Goal: Transaction & Acquisition: Book appointment/travel/reservation

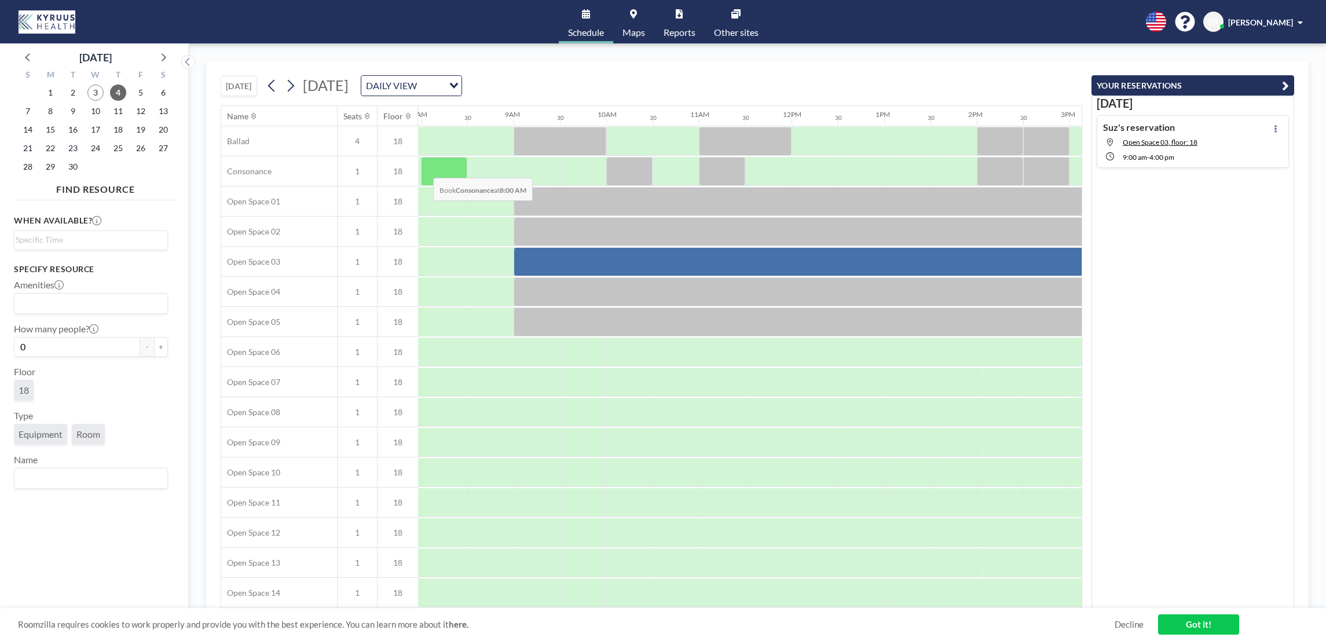
scroll to position [0, 735]
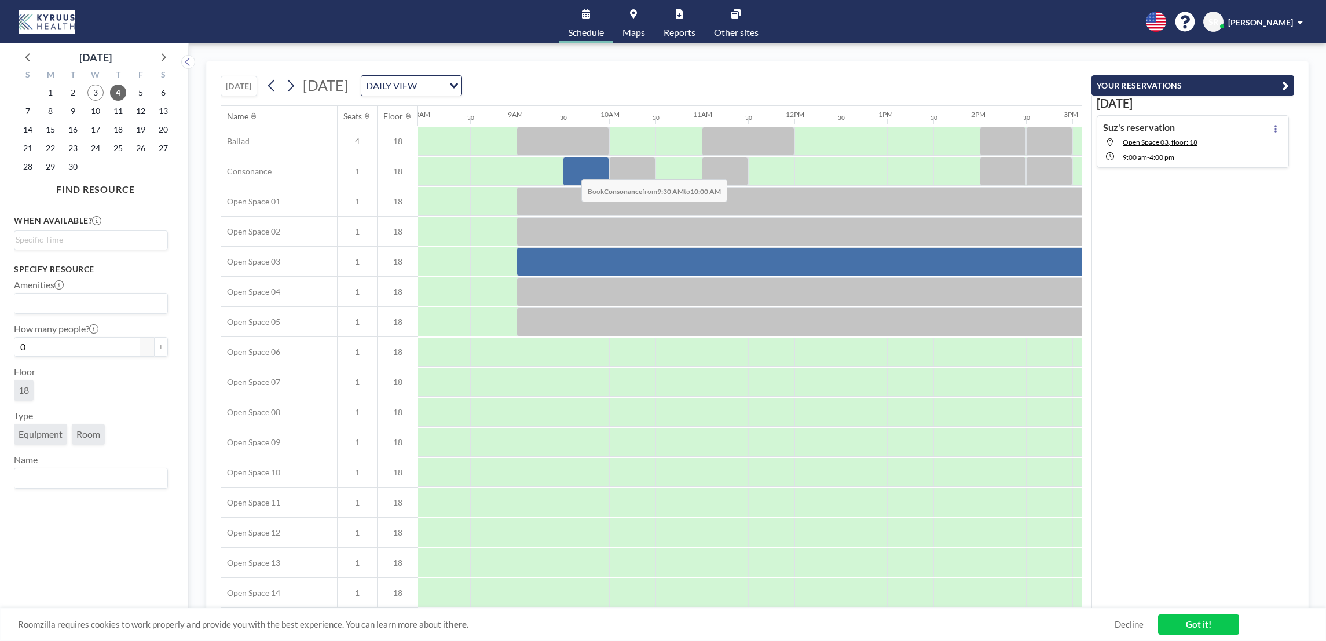
click at [572, 170] on div at bounding box center [586, 171] width 46 height 29
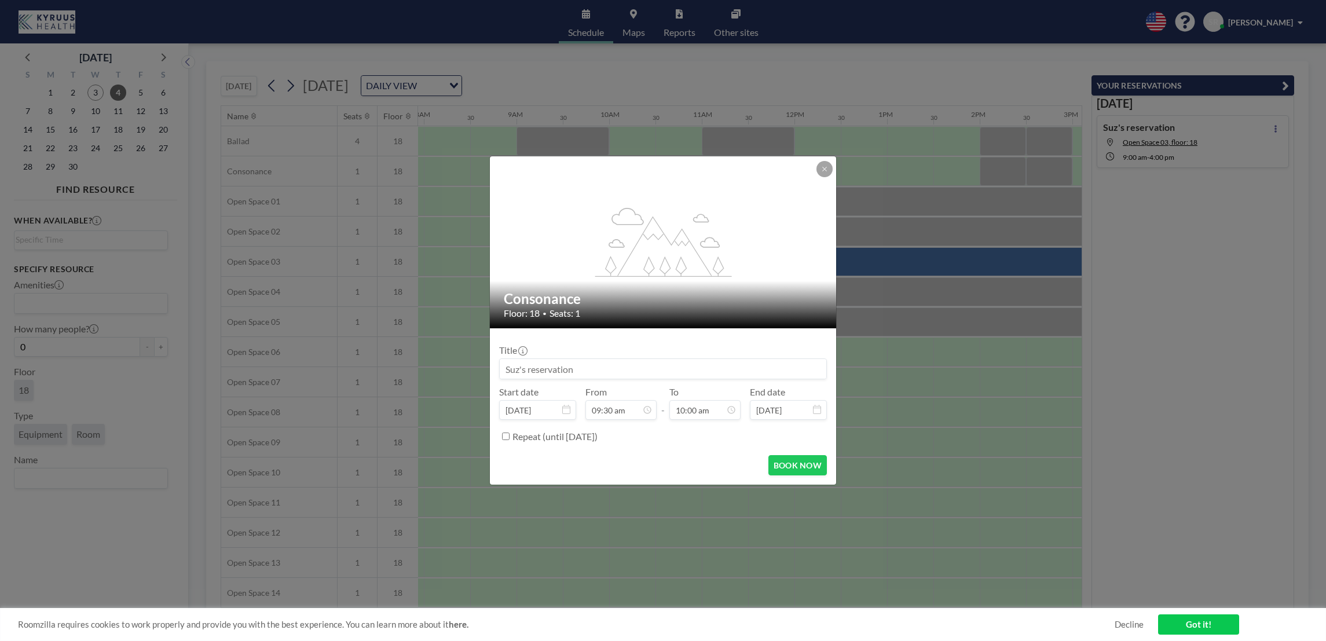
click at [571, 371] on input at bounding box center [663, 369] width 327 height 20
click at [557, 370] on input at bounding box center [663, 369] width 327 height 20
click at [581, 370] on input at bounding box center [663, 369] width 327 height 20
type input "C"
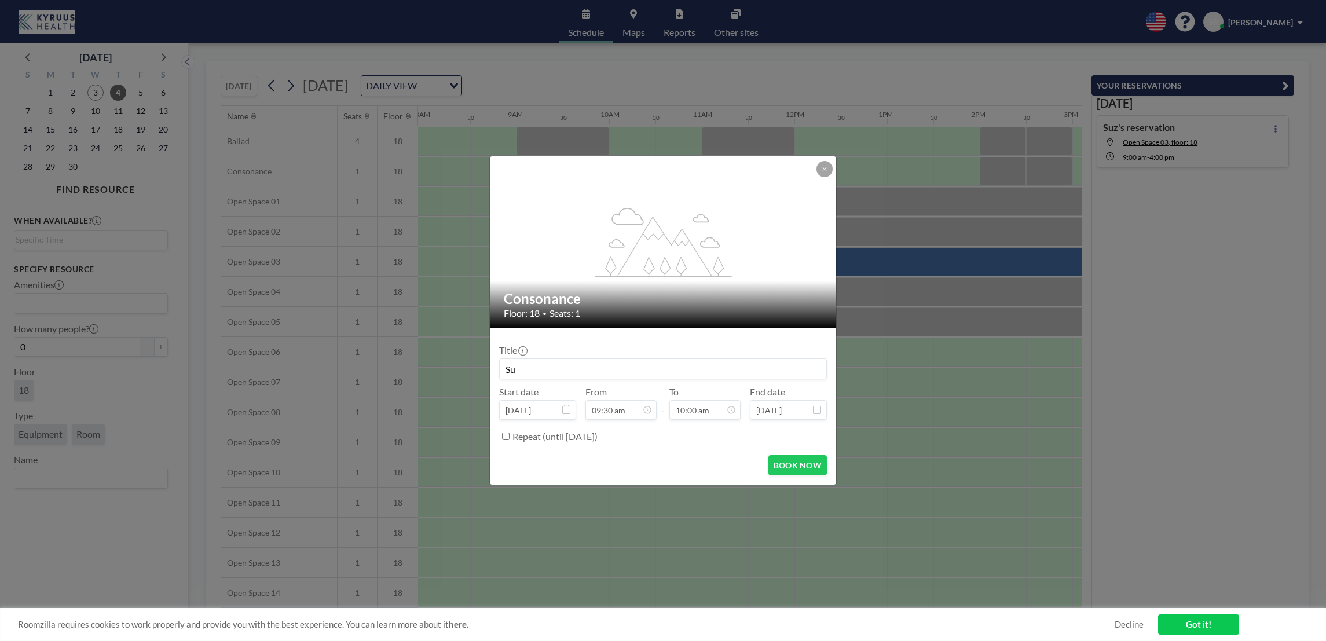
type input "S"
type input "C"
click at [525, 370] on input "Suz'scalls" at bounding box center [663, 369] width 327 height 20
click at [568, 368] on input "[PERSON_NAME]'s calls" at bounding box center [663, 369] width 327 height 20
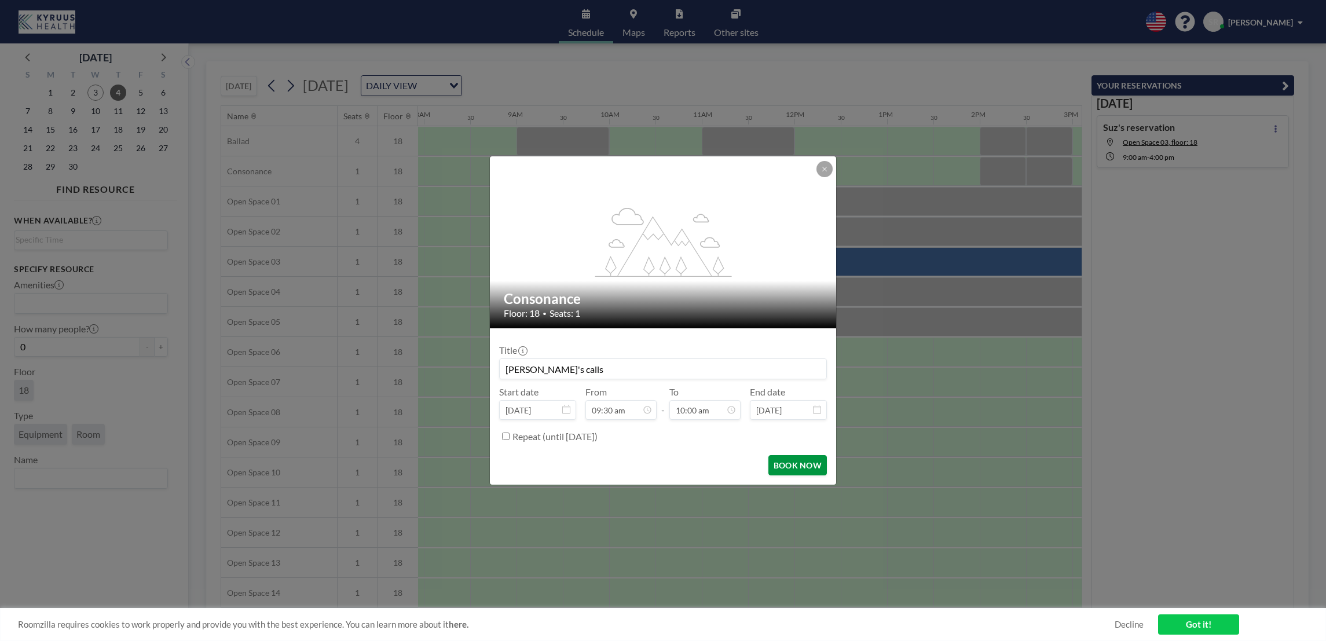
type input "[PERSON_NAME]'s calls"
click at [797, 469] on button "BOOK NOW" at bounding box center [797, 465] width 58 height 20
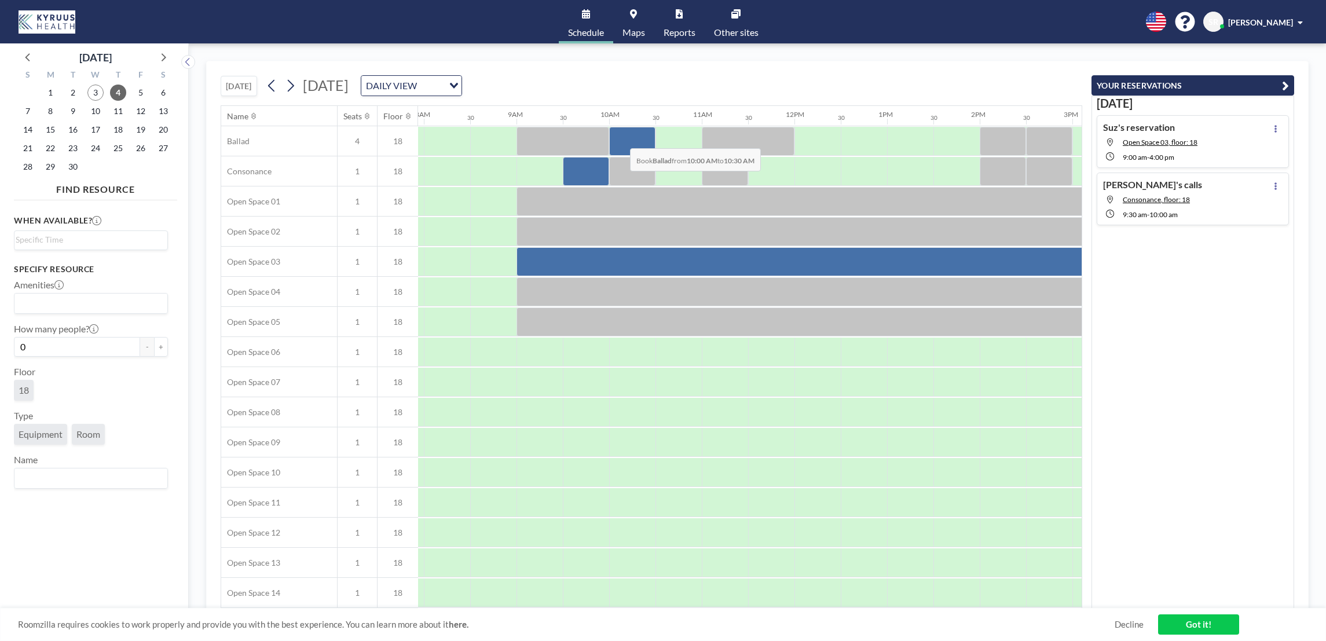
click at [621, 140] on div at bounding box center [632, 141] width 46 height 29
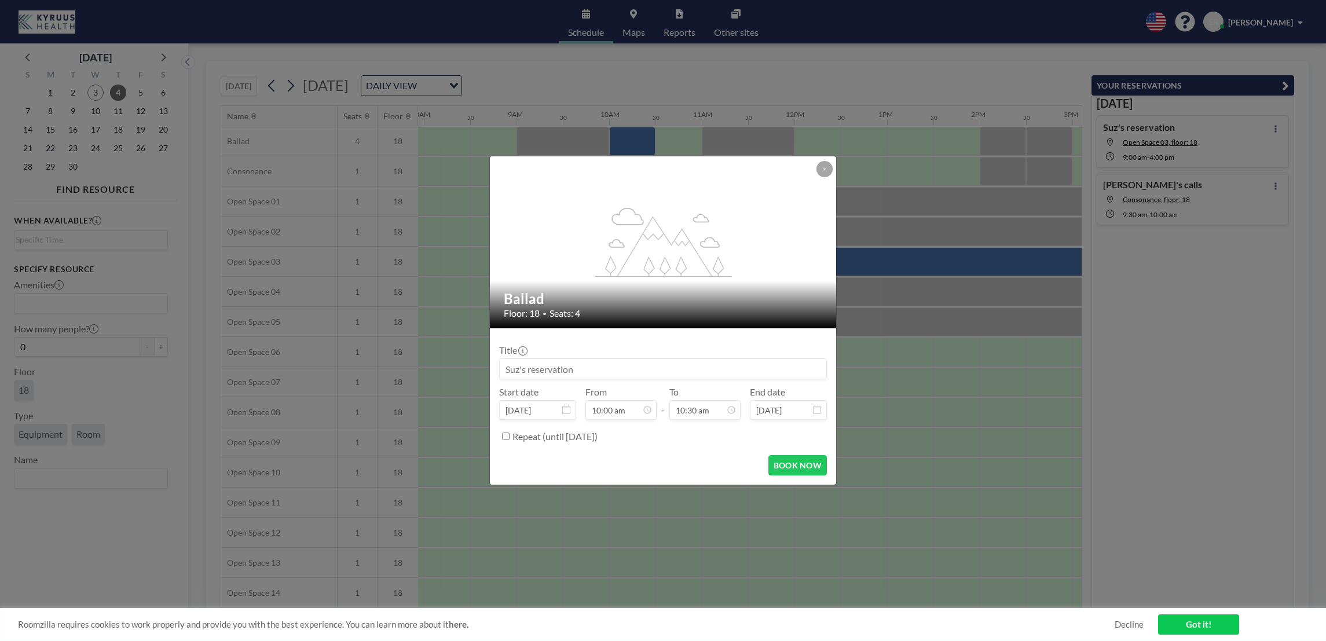
click at [549, 367] on input at bounding box center [663, 369] width 327 height 20
type input "Suz's Call"
click at [802, 464] on button "BOOK NOW" at bounding box center [797, 465] width 58 height 20
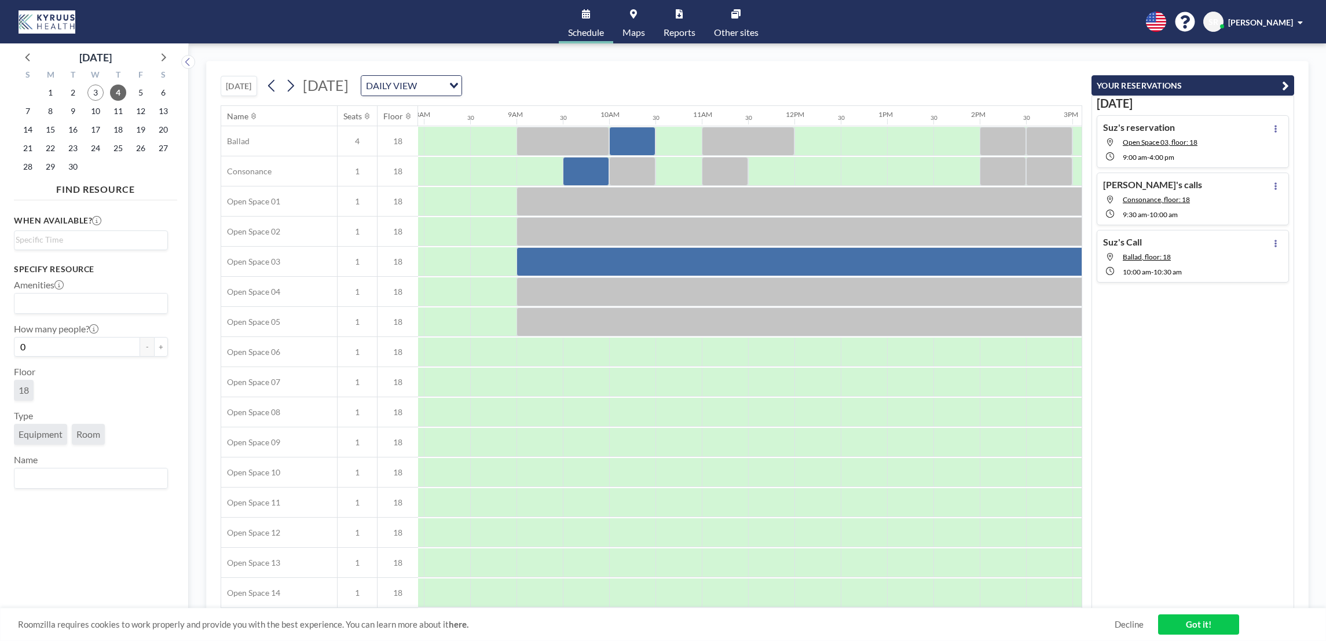
drag, startPoint x: 1210, startPoint y: 625, endPoint x: 1192, endPoint y: 607, distance: 25.0
click at [1210, 625] on link "Got it!" at bounding box center [1198, 624] width 81 height 20
